Goal: Task Accomplishment & Management: Use online tool/utility

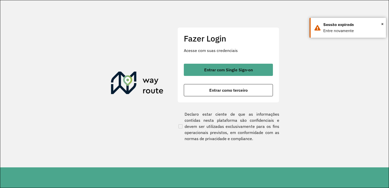
click at [238, 89] on span "Entrar como terceiro" at bounding box center [228, 90] width 38 height 4
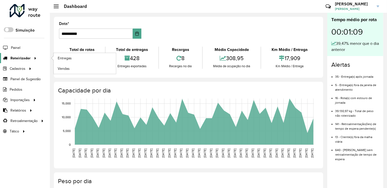
click at [23, 59] on span "Roteirizador" at bounding box center [20, 57] width 20 height 5
click at [75, 58] on link "Entregas" at bounding box center [85, 58] width 62 height 10
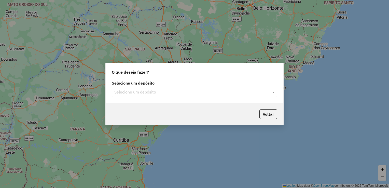
click at [149, 92] on input "text" at bounding box center [189, 92] width 150 height 6
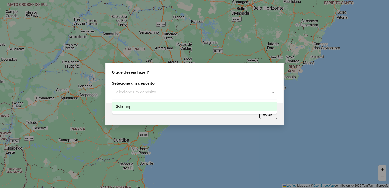
click at [132, 109] on div "Disbenop" at bounding box center [194, 106] width 165 height 9
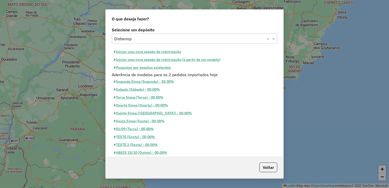
click at [136, 68] on button "Pesquisar por sessões existentes" at bounding box center [142, 68] width 61 height 8
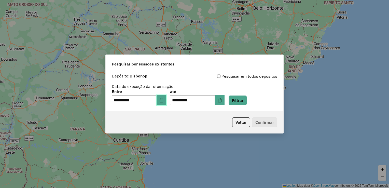
click at [163, 100] on icon "Choose Date" at bounding box center [161, 100] width 4 height 4
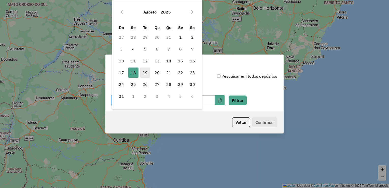
click at [145, 70] on span "19" at bounding box center [145, 72] width 10 height 10
type input "**********"
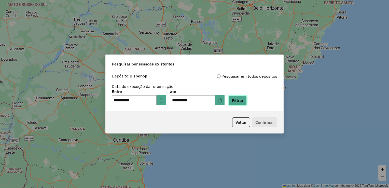
click at [246, 101] on button "Filtrar" at bounding box center [237, 100] width 18 height 10
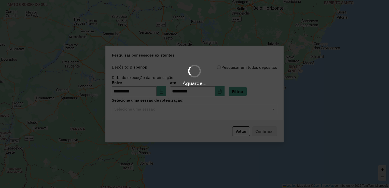
click at [151, 109] on hb-app "**********" at bounding box center [194, 94] width 389 height 188
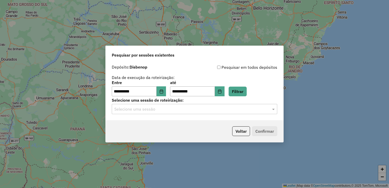
click at [157, 106] on div "Selecione uma sessão" at bounding box center [194, 109] width 165 height 10
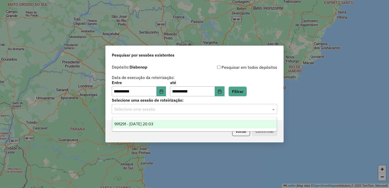
click at [153, 124] on span "991291 - 19/08/2025 20:03" at bounding box center [133, 124] width 39 height 4
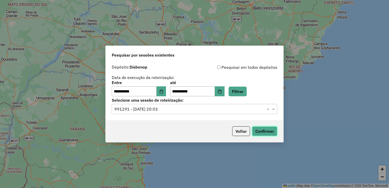
click at [263, 133] on button "Confirmar" at bounding box center [264, 131] width 25 height 10
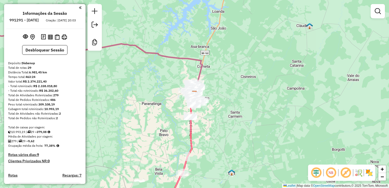
click at [79, 7] on em at bounding box center [80, 7] width 3 height 5
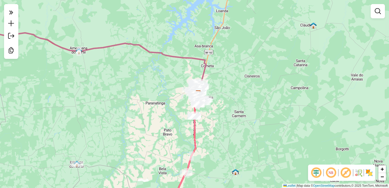
drag, startPoint x: 159, startPoint y: 153, endPoint x: 176, endPoint y: 68, distance: 86.8
click at [176, 67] on div "Janela de atendimento Grade de atendimento Capacidade Transportadoras Veículos …" at bounding box center [194, 94] width 389 height 188
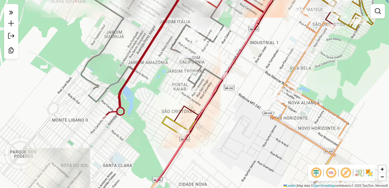
drag, startPoint x: 162, startPoint y: 130, endPoint x: 181, endPoint y: 126, distance: 19.3
click at [161, 106] on div "Janela de atendimento Grade de atendimento Capacidade Transportadoras Veículos …" at bounding box center [194, 94] width 389 height 188
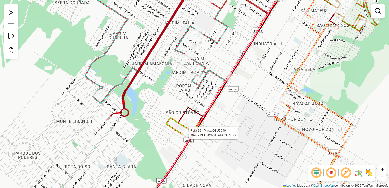
select select "**********"
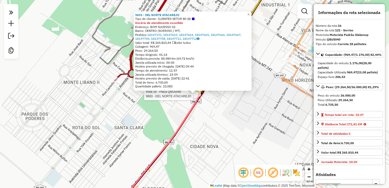
drag, startPoint x: 170, startPoint y: 107, endPoint x: 178, endPoint y: 94, distance: 15.4
click at [178, 94] on div "Rota 16 - Placa QBU5040 9693 - DEL NORTE ATACAREJO 9693 - DEL NORTE ATACAREJO T…" at bounding box center [194, 94] width 389 height 188
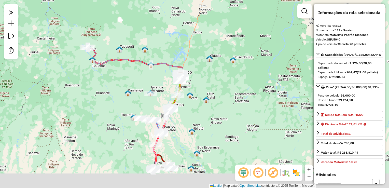
drag, startPoint x: 186, startPoint y: 160, endPoint x: 219, endPoint y: 53, distance: 111.9
click at [195, 128] on img at bounding box center [191, 131] width 7 height 7
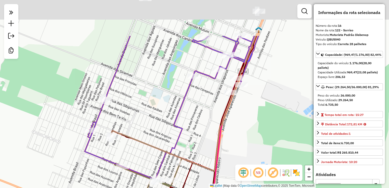
drag, startPoint x: 150, startPoint y: 73, endPoint x: 157, endPoint y: 137, distance: 64.7
click at [157, 138] on div "Janela de atendimento Grade de atendimento Capacidade Transportadoras Veículos …" at bounding box center [194, 94] width 389 height 188
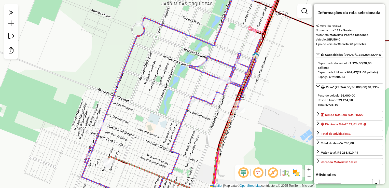
drag, startPoint x: 172, startPoint y: 63, endPoint x: 199, endPoint y: 114, distance: 57.3
click at [152, 120] on div "Janela de atendimento Grade de atendimento Capacidade Transportadoras Veículos …" at bounding box center [194, 94] width 389 height 188
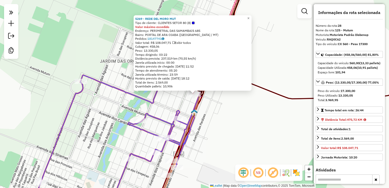
click at [225, 104] on div "5269 - REDE DEL MORO MUT Tipo de cliente: CLIENTES SETOR 80 (8) Valor máximo ex…" at bounding box center [194, 94] width 389 height 188
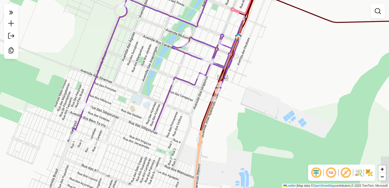
drag, startPoint x: 222, startPoint y: 126, endPoint x: 266, endPoint y: 51, distance: 86.7
click at [273, 38] on div "Janela de atendimento Grade de atendimento Capacidade Transportadoras Veículos …" at bounding box center [194, 94] width 389 height 188
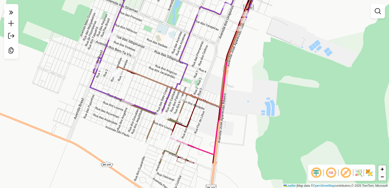
drag, startPoint x: 203, startPoint y: 137, endPoint x: 211, endPoint y: 74, distance: 63.1
click at [211, 74] on div "Janela de atendimento Grade de atendimento Capacidade Transportadoras Veículos …" at bounding box center [194, 94] width 389 height 188
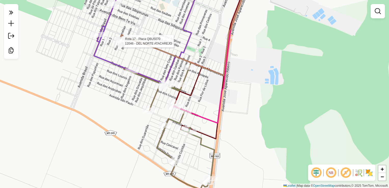
select select "**********"
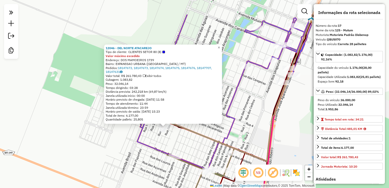
drag, startPoint x: 288, startPoint y: 92, endPoint x: 257, endPoint y: 127, distance: 46.3
click at [257, 127] on div "12046 - DEL NORTE ATACAREJO Tipo de cliente: CLIENTES SETOR 80 (8) Valor máximo…" at bounding box center [194, 94] width 389 height 188
